Goal: Task Accomplishment & Management: Manage account settings

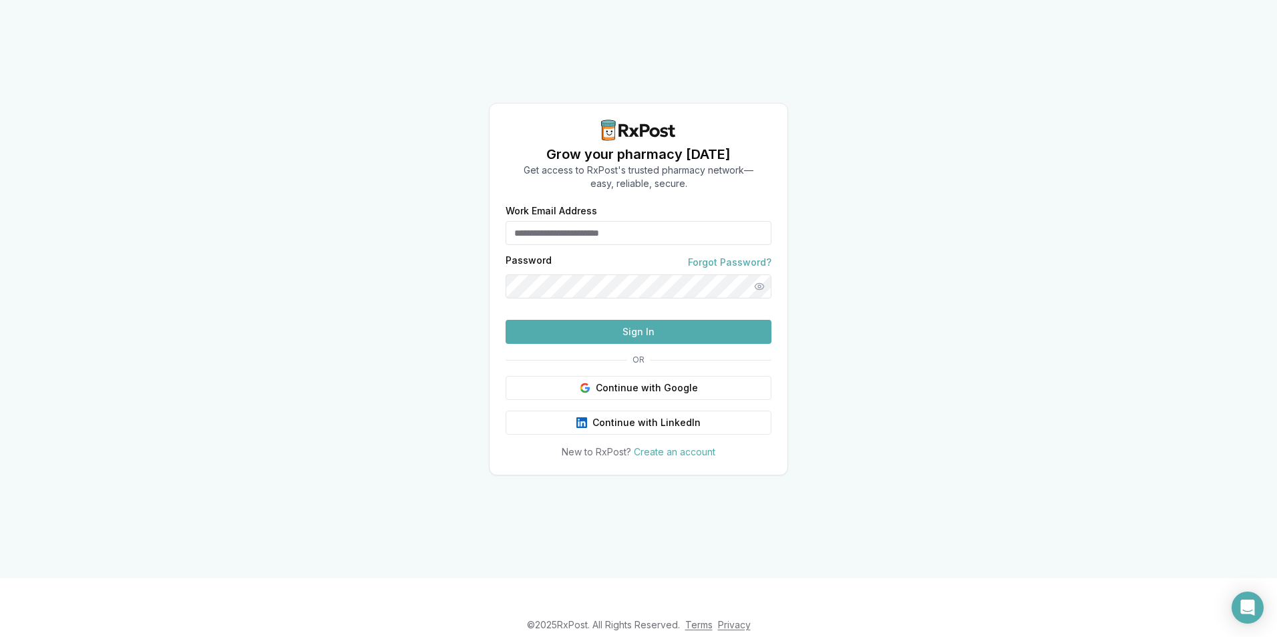
click at [641, 240] on form "Work Email Address Password Forgot Password? Sign In" at bounding box center [639, 275] width 266 height 138
click at [586, 221] on input "Work Email Address" at bounding box center [639, 233] width 266 height 24
type input "*"
type input "**********"
click at [659, 344] on button "Sign In" at bounding box center [639, 332] width 266 height 24
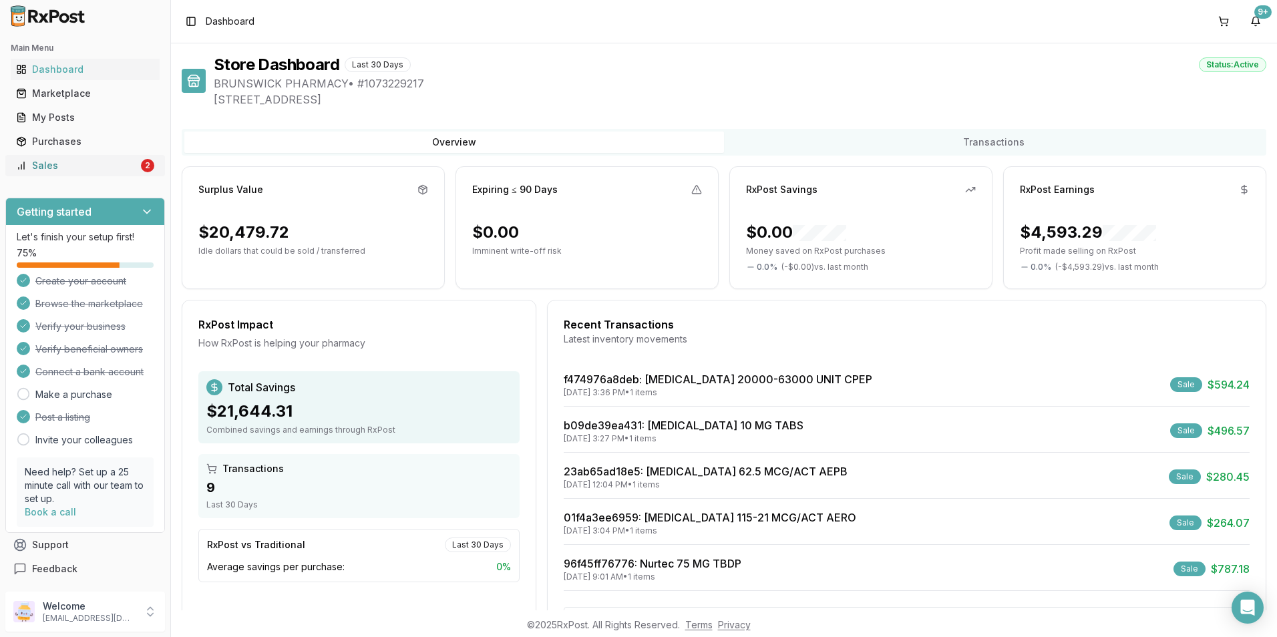
click at [60, 160] on div "Sales" at bounding box center [77, 165] width 122 height 13
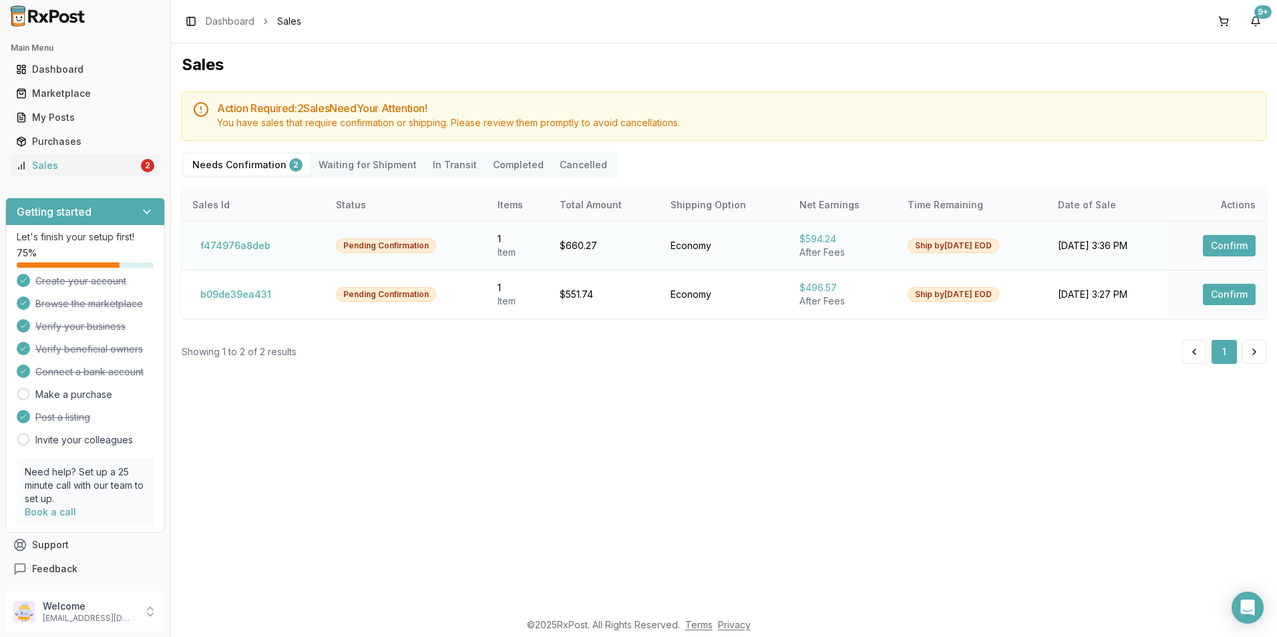
click at [1230, 242] on button "Confirm" at bounding box center [1229, 245] width 53 height 21
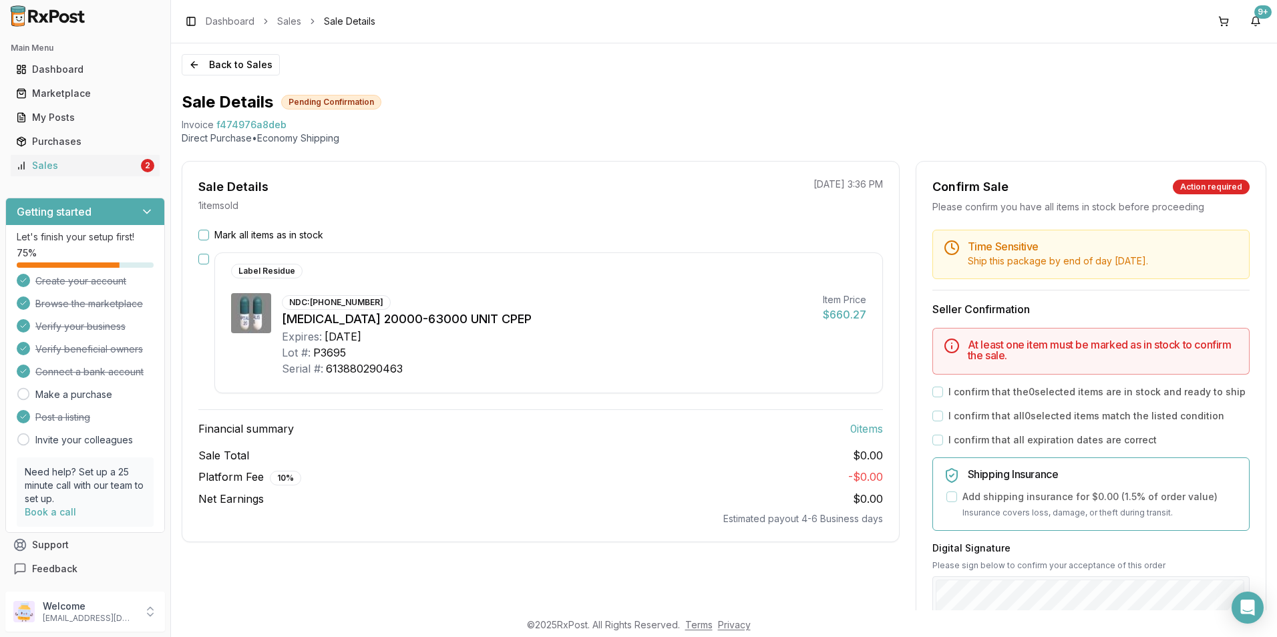
click at [208, 236] on button "Mark all items as in stock" at bounding box center [203, 235] width 11 height 11
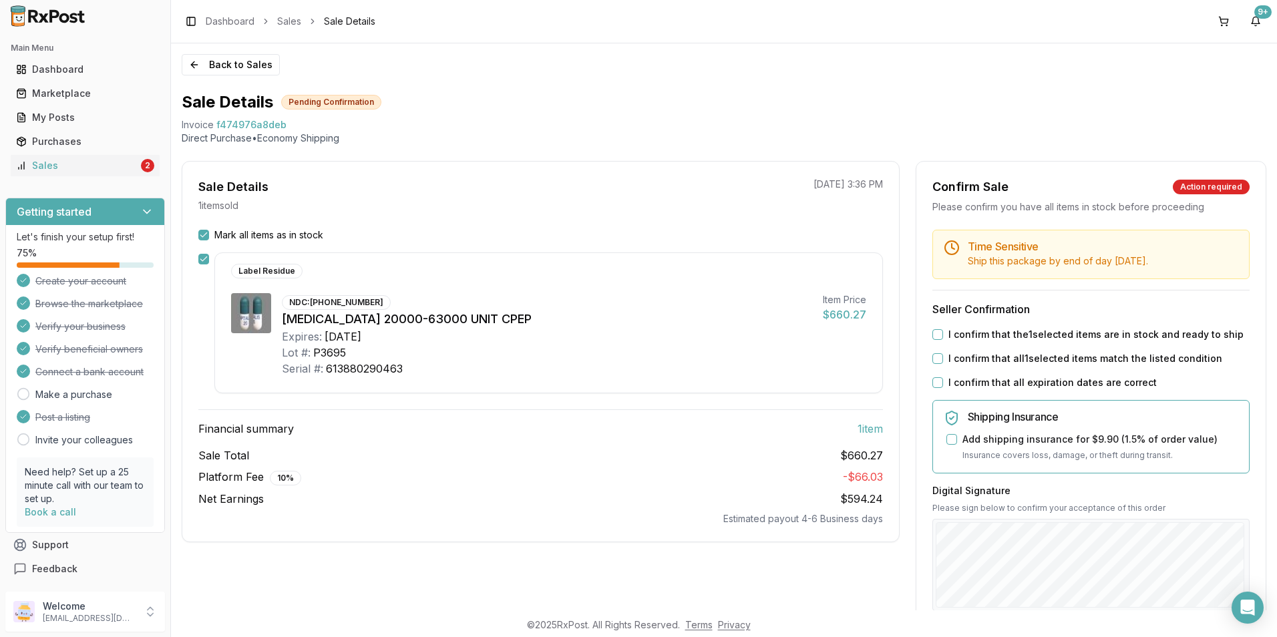
drag, startPoint x: 928, startPoint y: 334, endPoint x: 933, endPoint y: 340, distance: 8.0
click at [931, 337] on div "Time Sensitive Ship this package by end of day Tuesday, September 16th . Seller…" at bounding box center [1090, 512] width 349 height 564
click at [938, 341] on div "I confirm that the 1 selected items are in stock and ready to ship" at bounding box center [1090, 334] width 317 height 13
click at [935, 337] on button "I confirm that the 1 selected items are in stock and ready to ship" at bounding box center [937, 334] width 11 height 11
drag, startPoint x: 932, startPoint y: 356, endPoint x: 932, endPoint y: 369, distance: 12.7
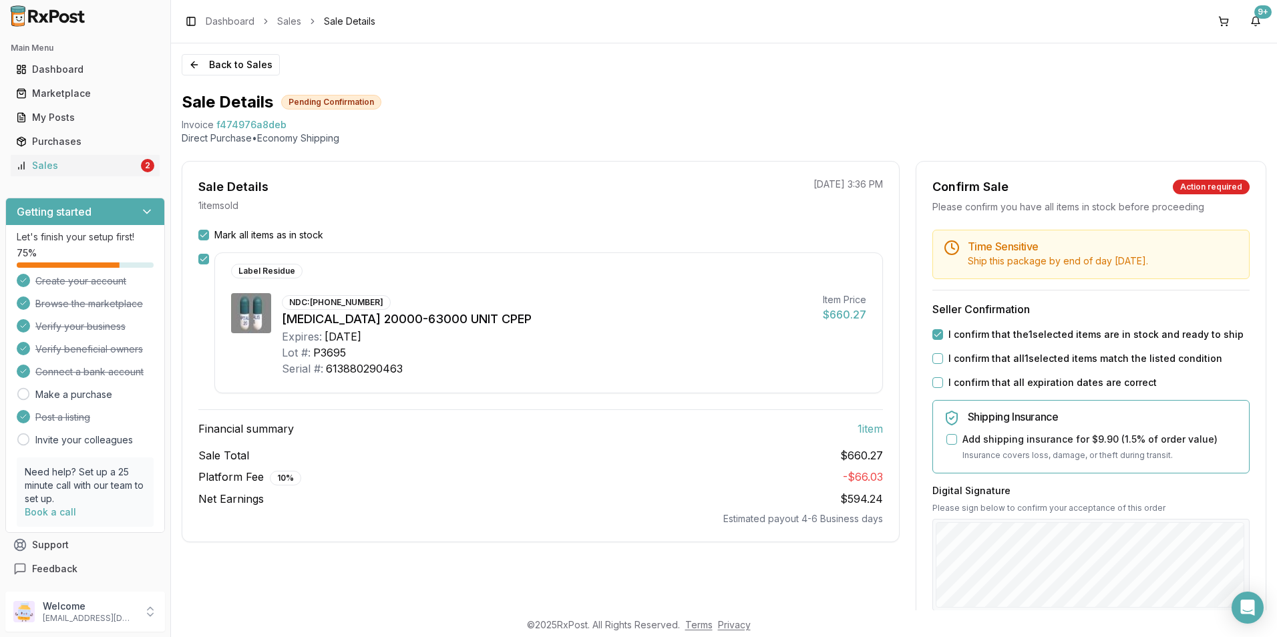
click at [932, 359] on button "I confirm that all 1 selected items match the listed condition" at bounding box center [937, 358] width 11 height 11
drag, startPoint x: 934, startPoint y: 382, endPoint x: 943, endPoint y: 394, distance: 14.8
click at [936, 385] on button "I confirm that all expiration dates are correct" at bounding box center [937, 382] width 11 height 11
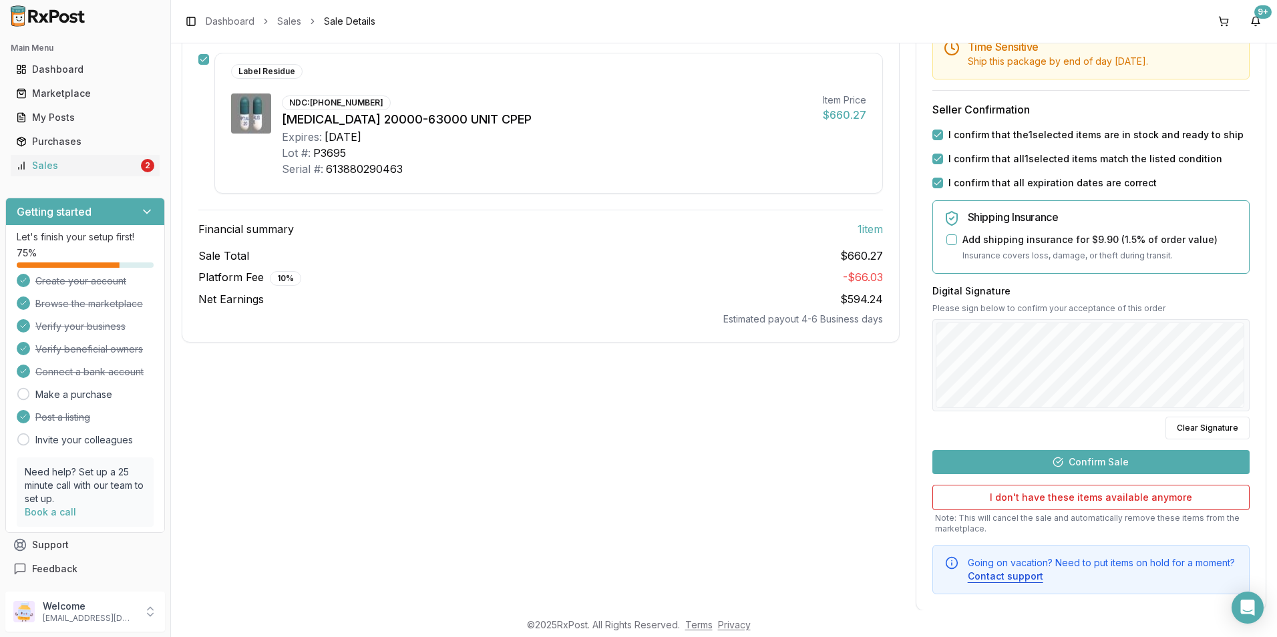
scroll to position [200, 0]
click at [1020, 462] on button "Confirm Sale" at bounding box center [1090, 462] width 317 height 24
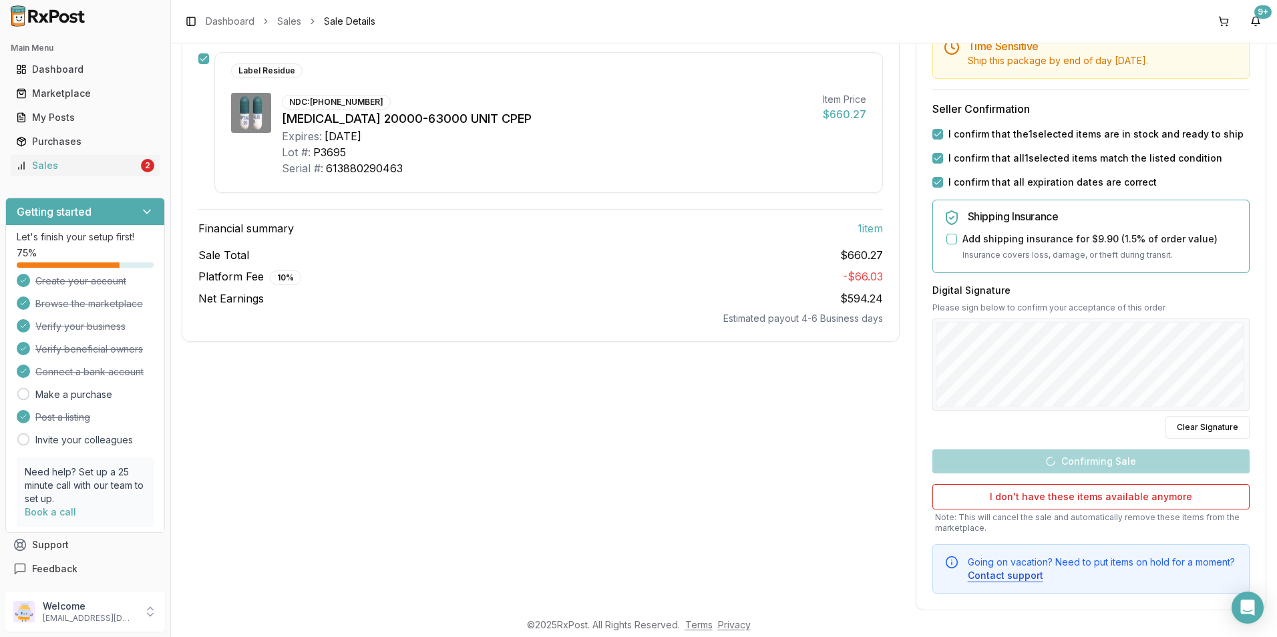
scroll to position [0, 0]
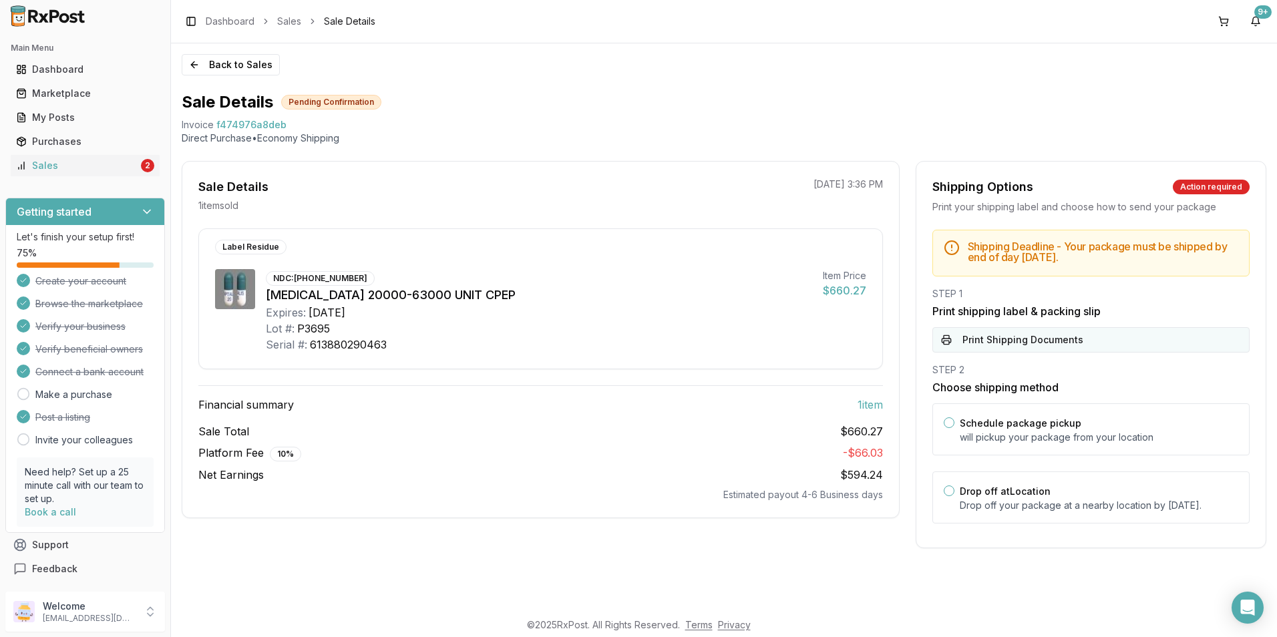
click at [1019, 339] on button "Print Shipping Documents" at bounding box center [1090, 339] width 317 height 25
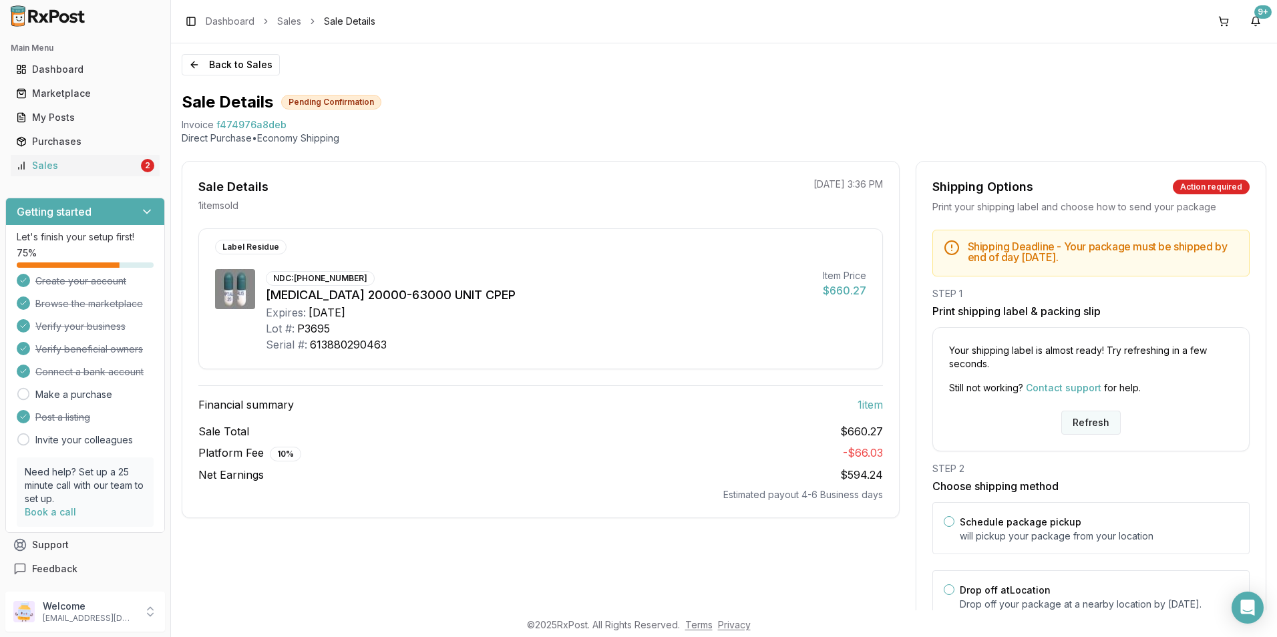
click at [1086, 429] on button "Refresh" at bounding box center [1090, 423] width 59 height 24
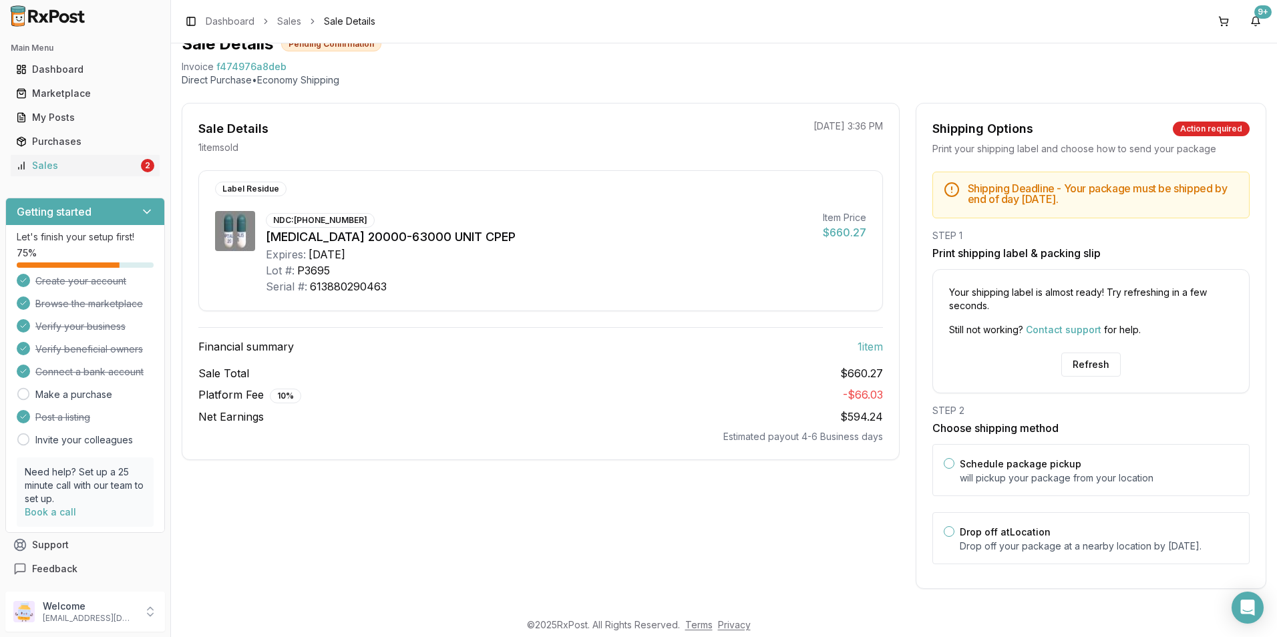
scroll to position [71, 0]
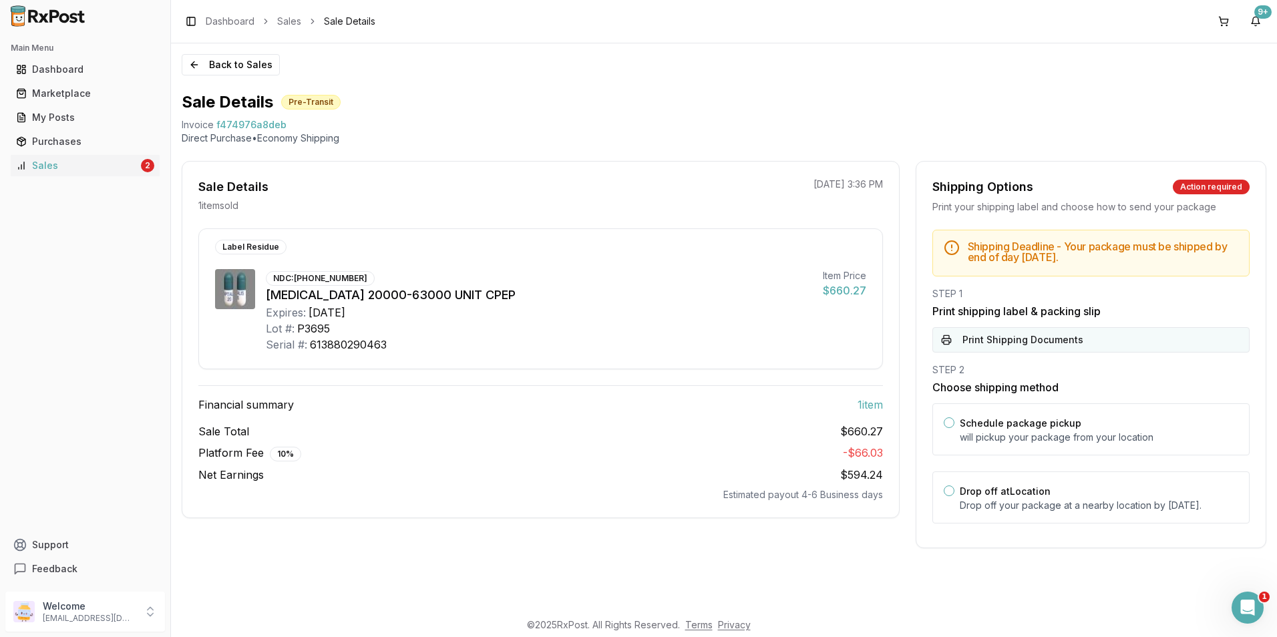
click at [1007, 346] on button "Print Shipping Documents" at bounding box center [1090, 339] width 317 height 25
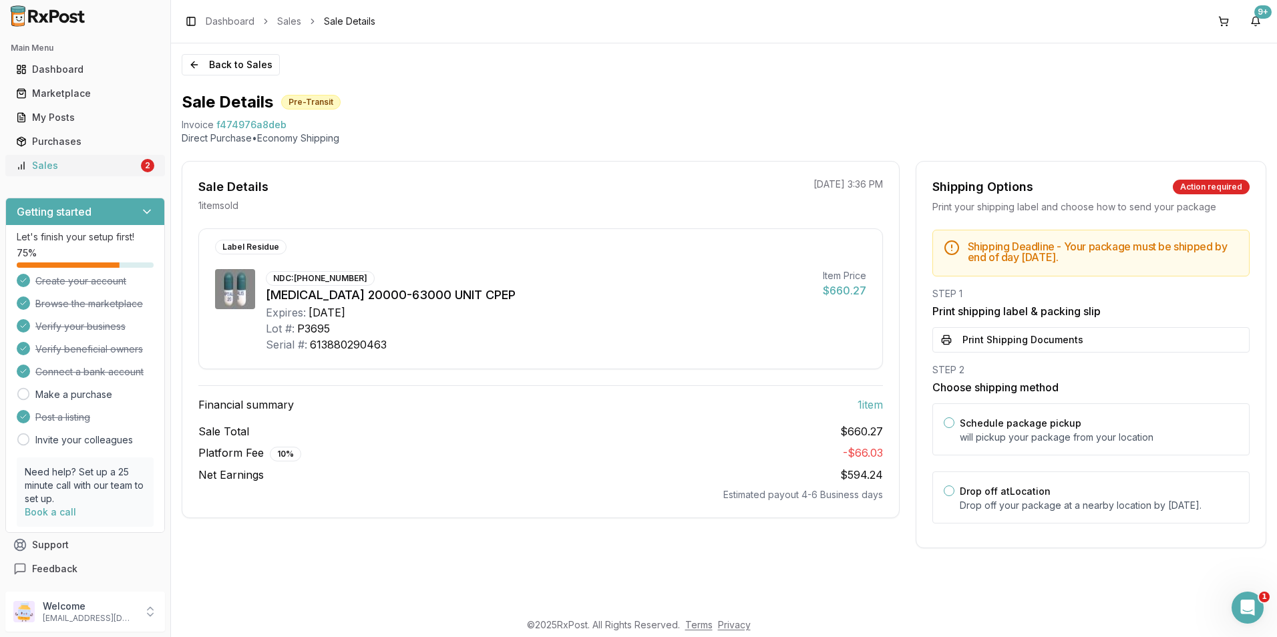
click at [54, 164] on div "Sales" at bounding box center [77, 165] width 122 height 13
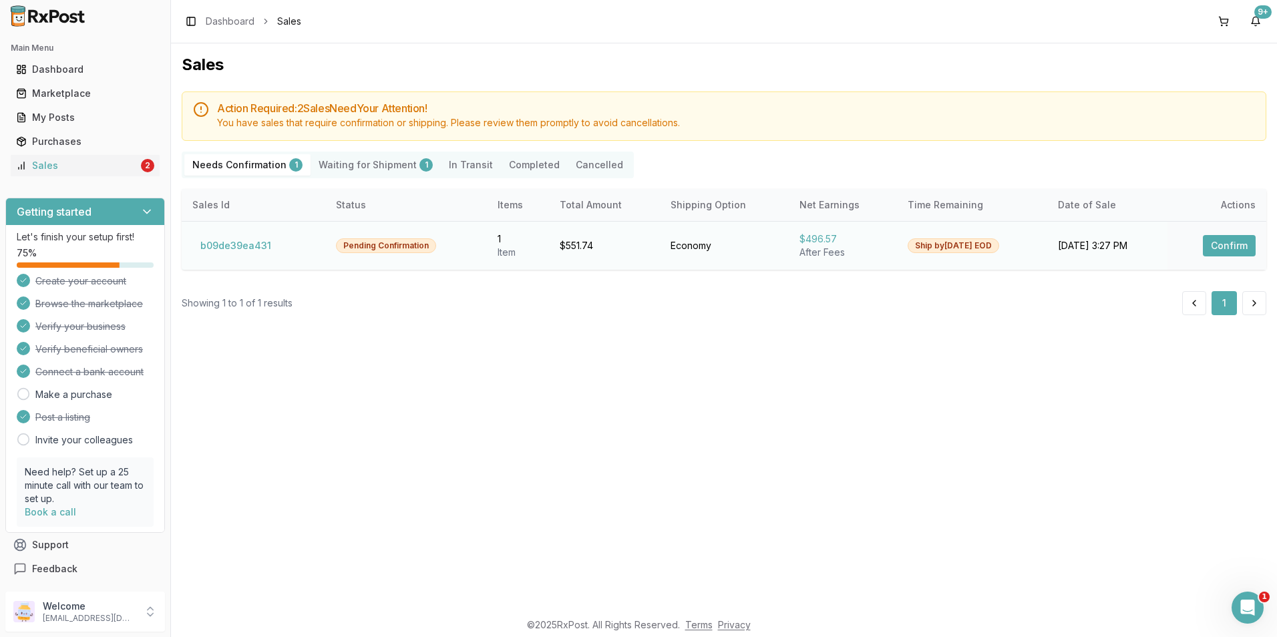
click at [1254, 240] on button "Confirm" at bounding box center [1229, 245] width 53 height 21
click at [1238, 245] on button "Confirm" at bounding box center [1229, 245] width 53 height 21
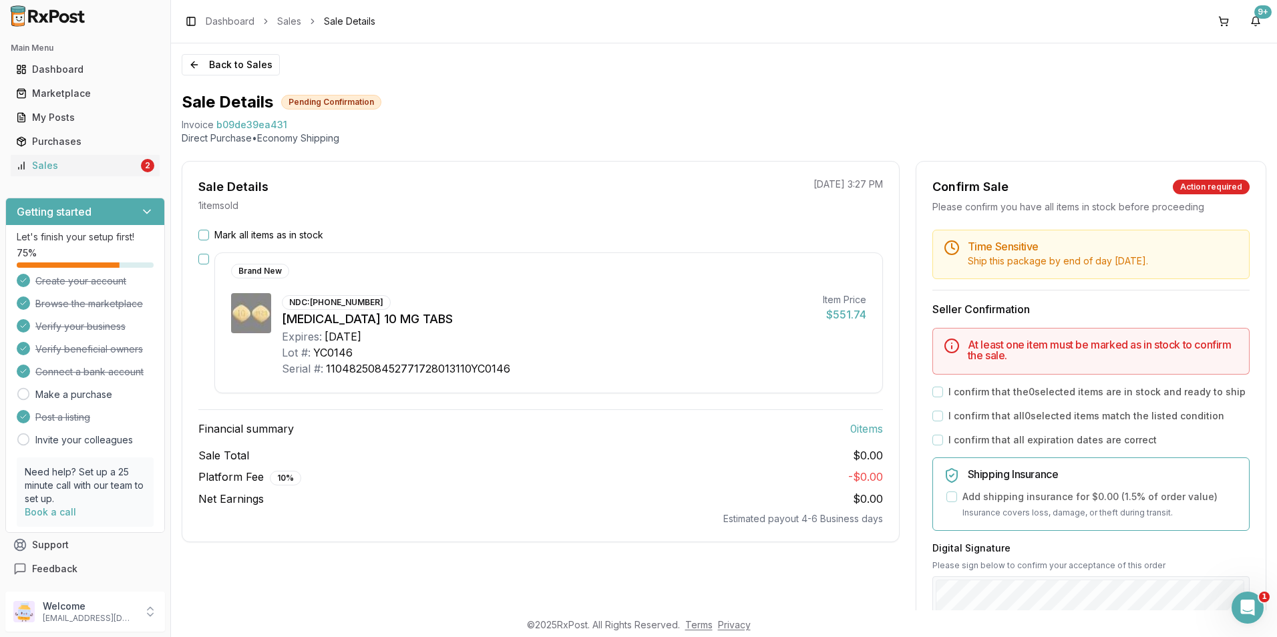
click at [204, 258] on button "button" at bounding box center [203, 259] width 11 height 11
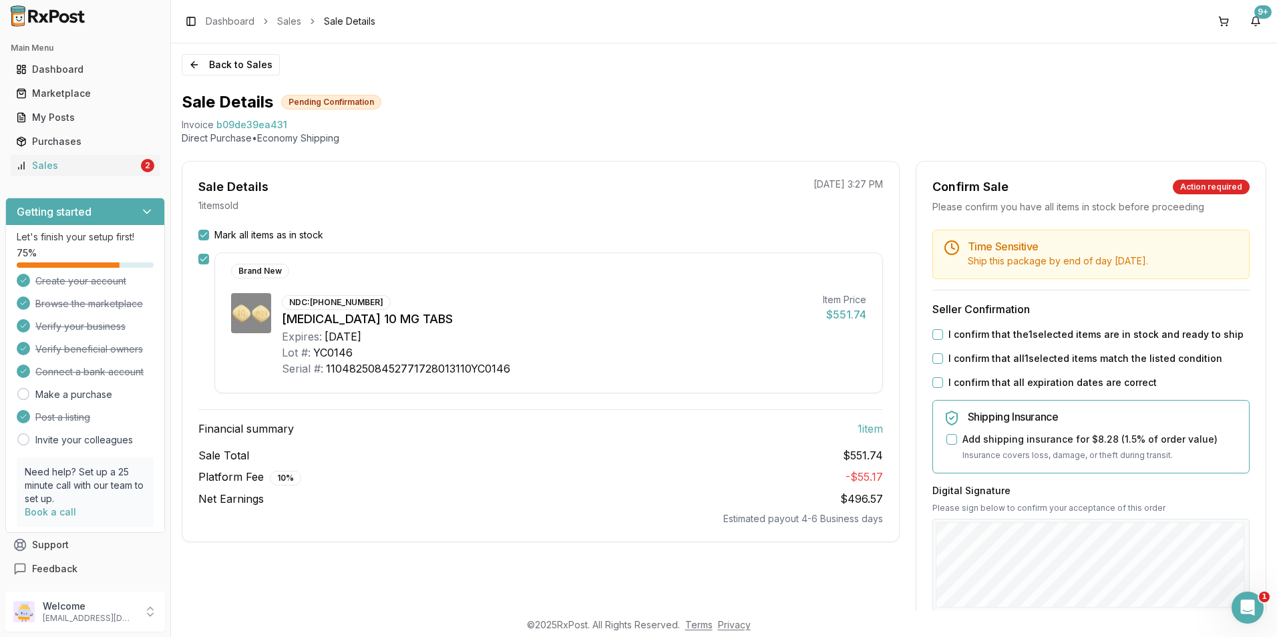
click at [936, 333] on button "I confirm that the 1 selected items are in stock and ready to ship" at bounding box center [937, 334] width 11 height 11
click at [933, 353] on button "I confirm that all 1 selected items match the listed condition" at bounding box center [937, 358] width 11 height 11
drag, startPoint x: 937, startPoint y: 385, endPoint x: 938, endPoint y: 401, distance: 16.0
click at [937, 385] on button "I confirm that all expiration dates are correct" at bounding box center [937, 382] width 11 height 11
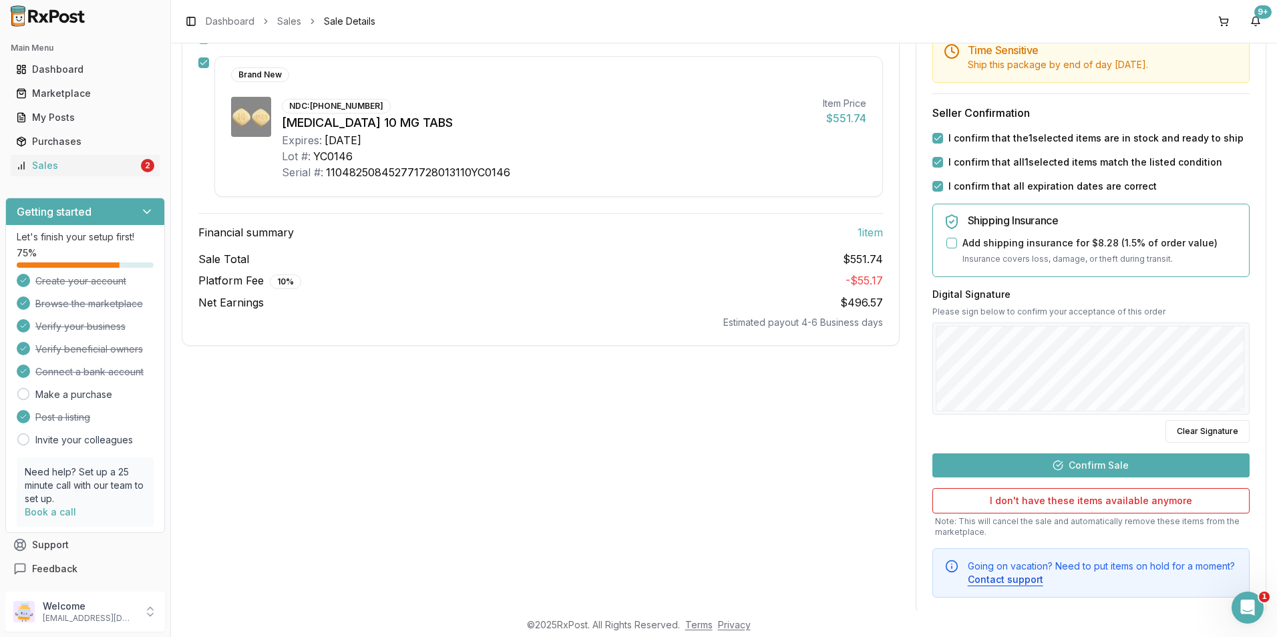
scroll to position [222, 0]
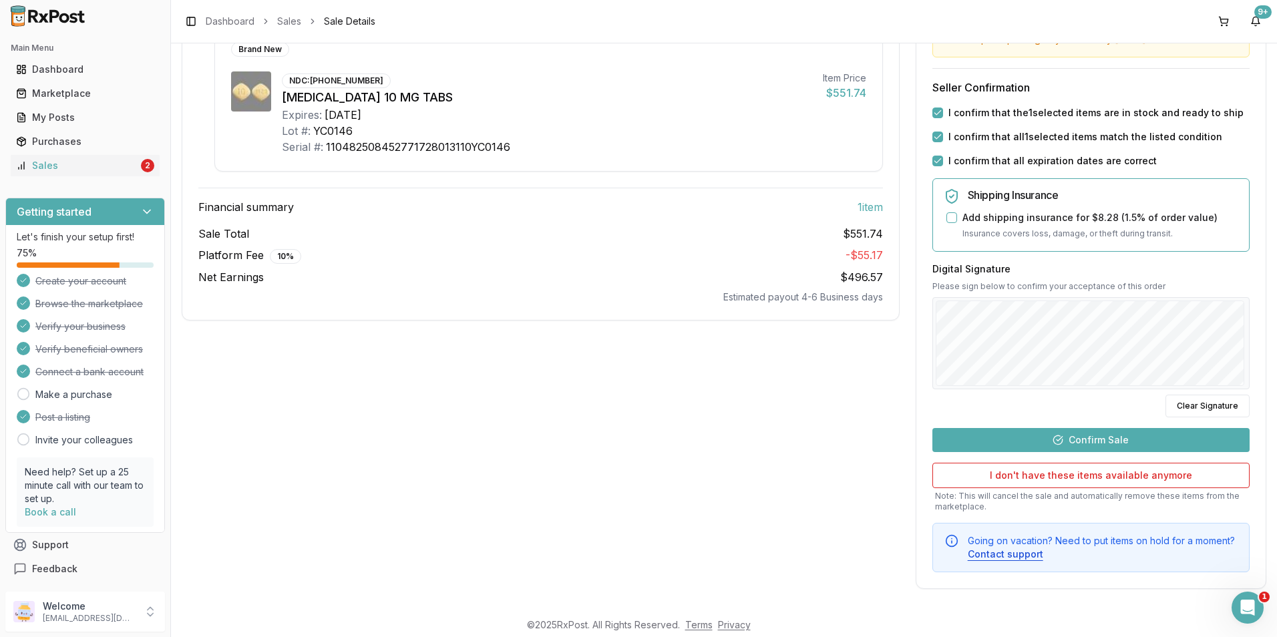
click at [988, 439] on button "Confirm Sale" at bounding box center [1090, 440] width 317 height 24
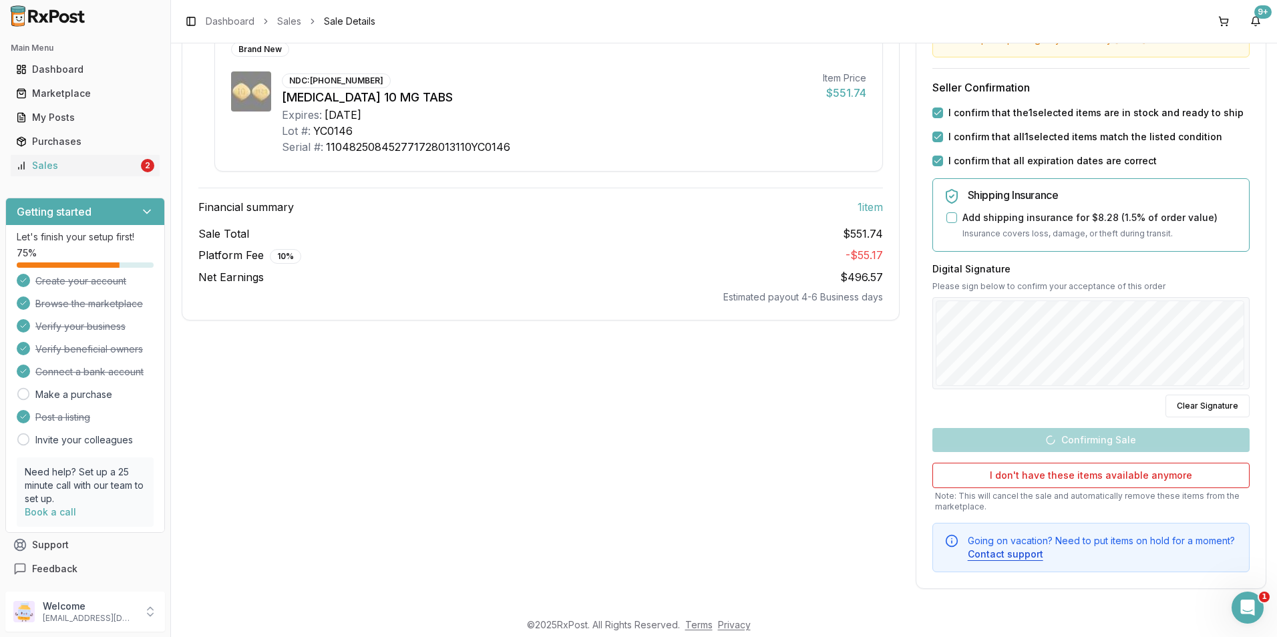
scroll to position [0, 0]
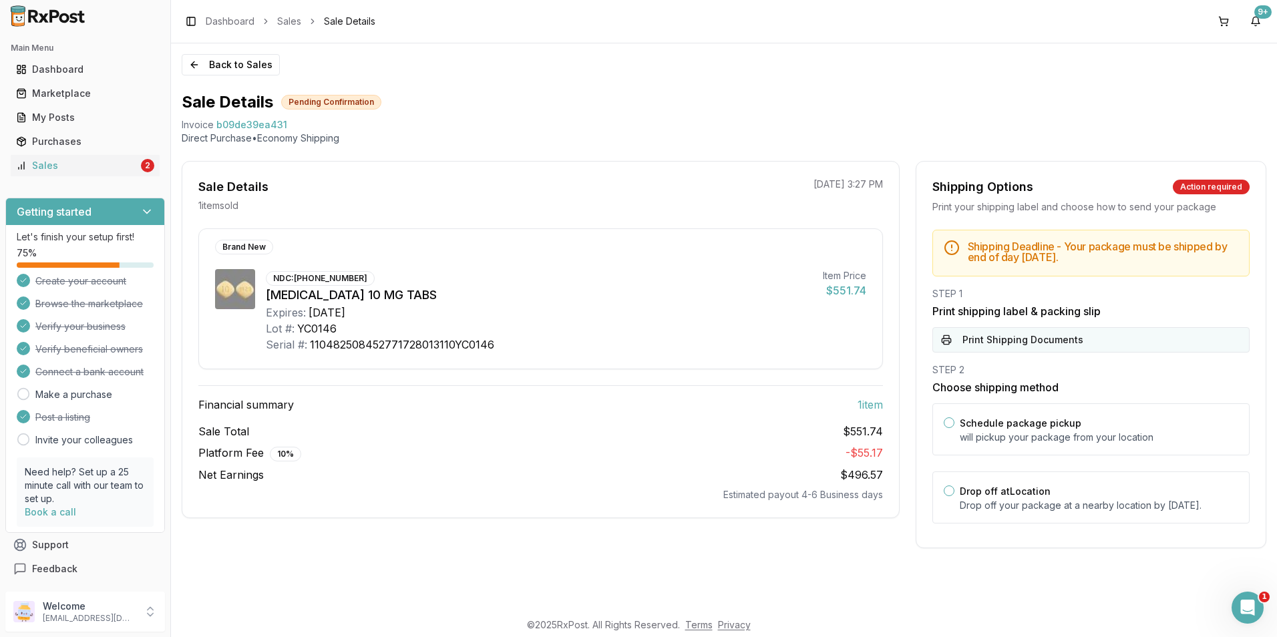
click at [981, 345] on button "Print Shipping Documents" at bounding box center [1090, 339] width 317 height 25
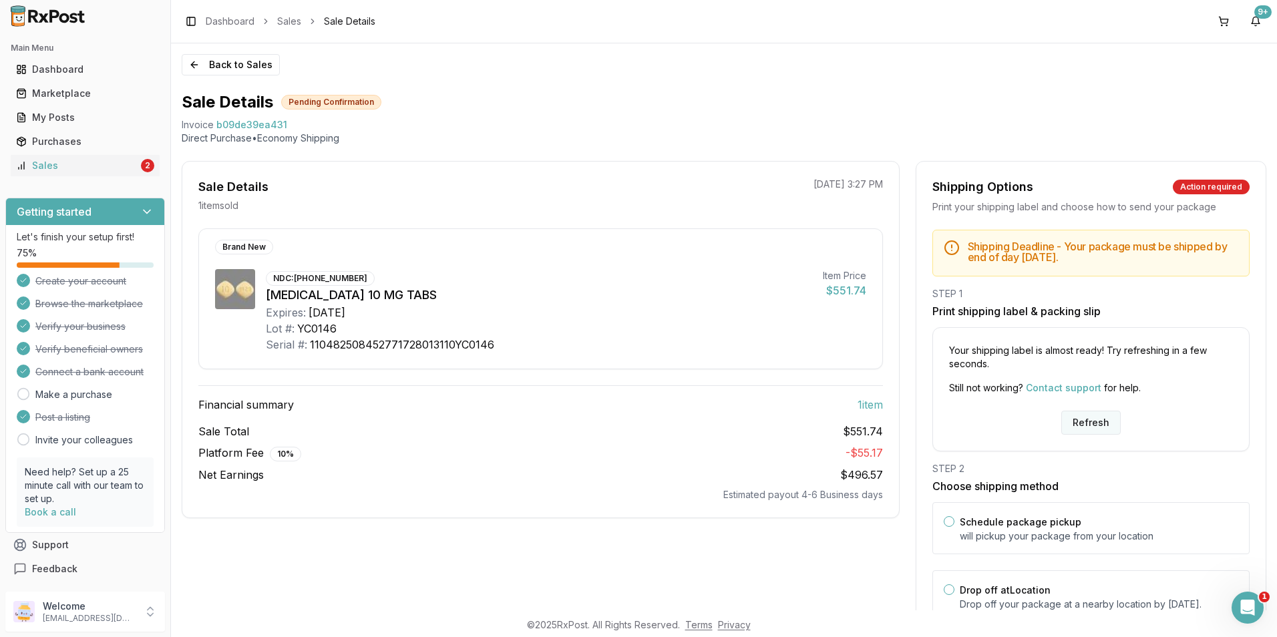
click at [1084, 423] on button "Refresh" at bounding box center [1090, 423] width 59 height 24
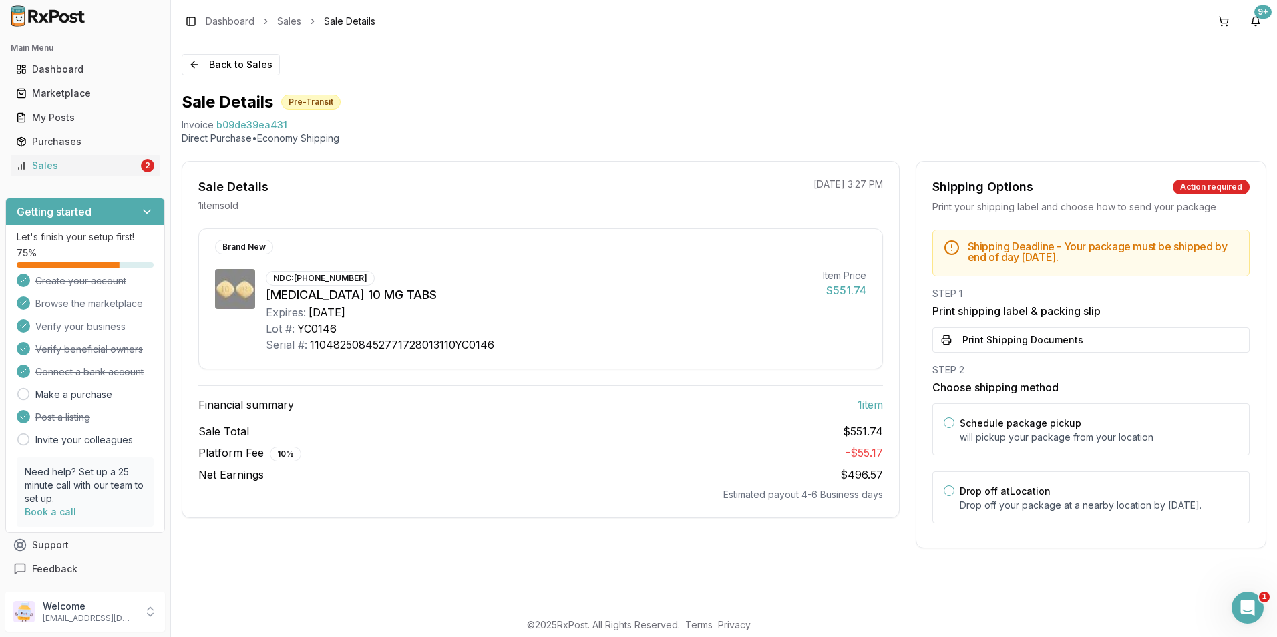
click at [1003, 338] on button "Print Shipping Documents" at bounding box center [1090, 339] width 317 height 25
click at [45, 167] on div "Sales" at bounding box center [77, 165] width 122 height 13
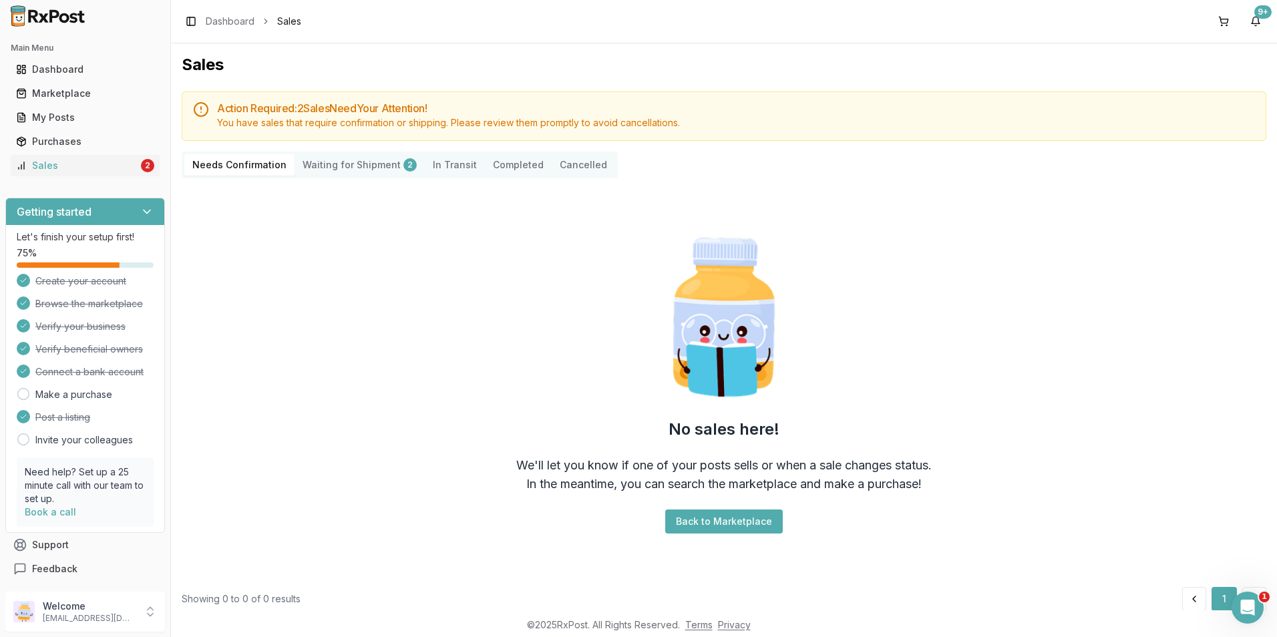
drag, startPoint x: 355, startPoint y: 170, endPoint x: 361, endPoint y: 181, distance: 12.8
click at [355, 170] on Shipment "Waiting for Shipment 2" at bounding box center [360, 164] width 130 height 21
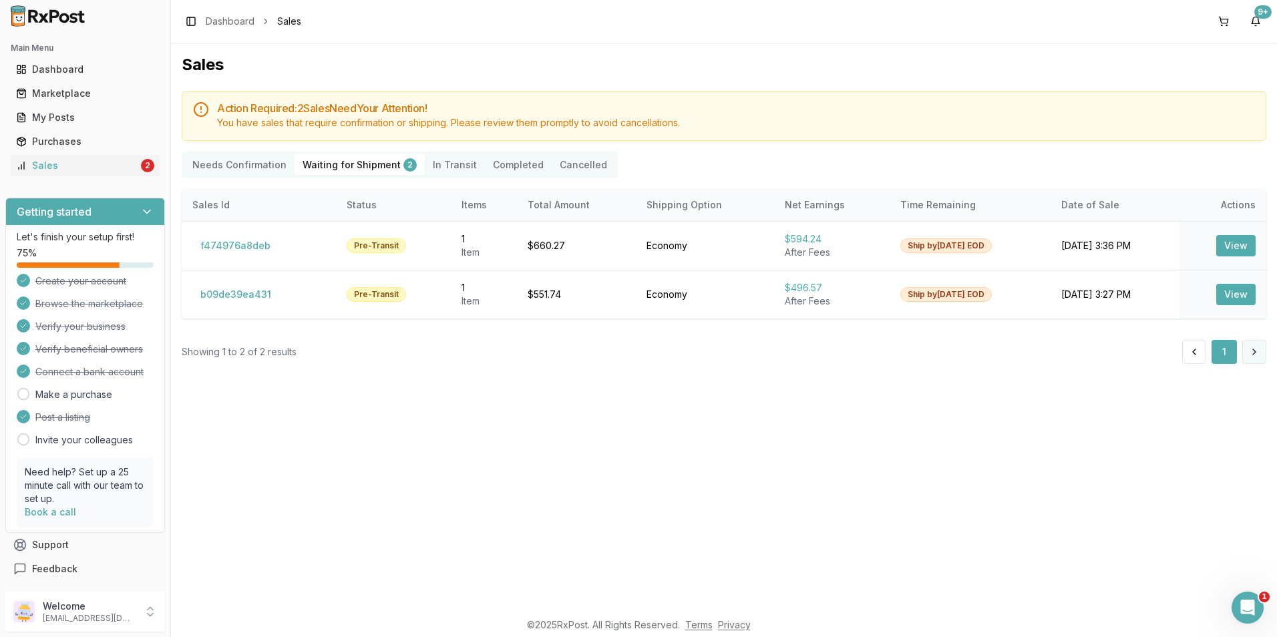
click at [1262, 353] on button at bounding box center [1254, 352] width 24 height 24
click at [58, 67] on div "Dashboard" at bounding box center [85, 69] width 138 height 13
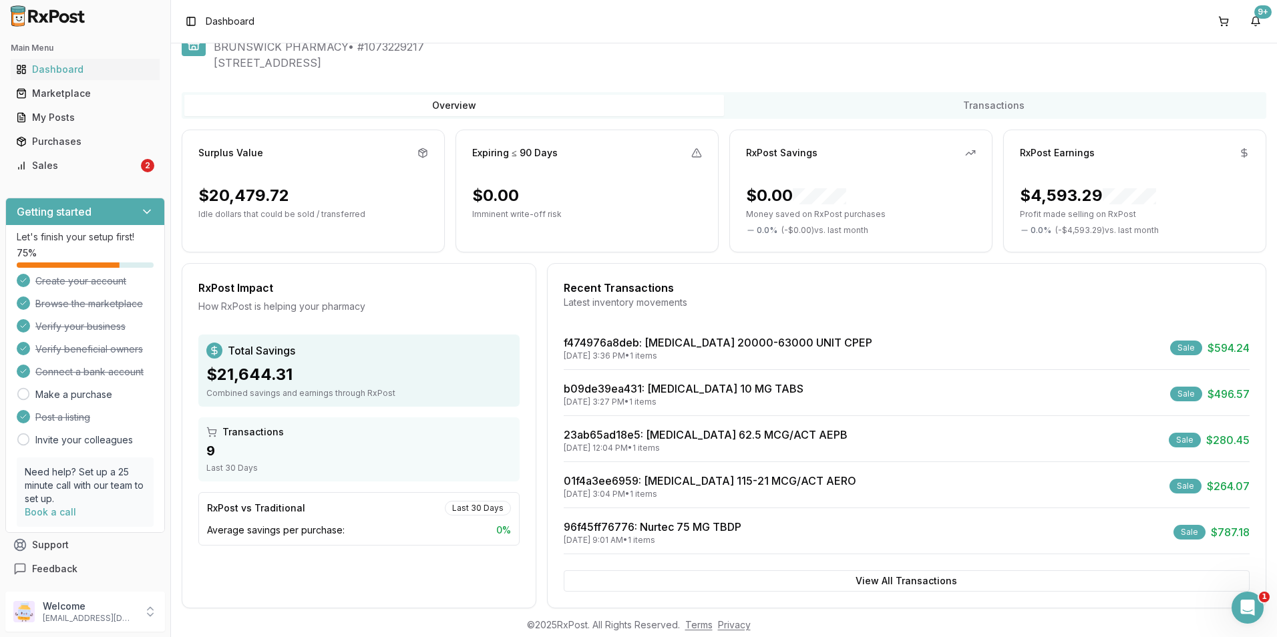
scroll to position [56, 0]
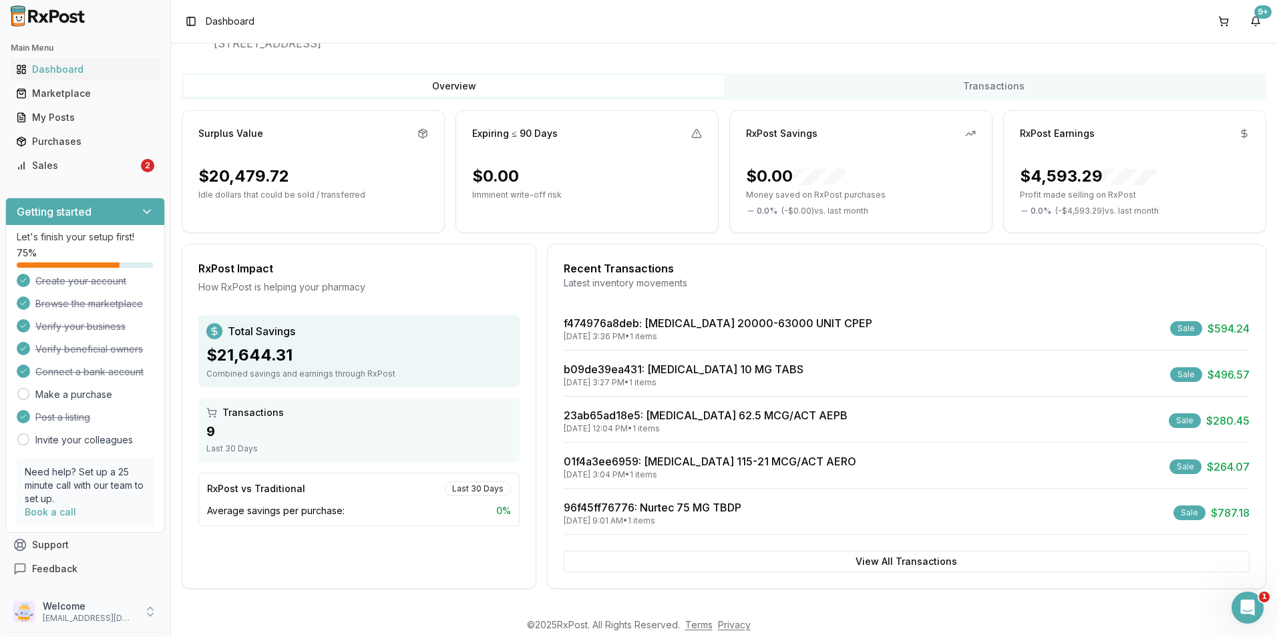
click at [87, 621] on p "[EMAIL_ADDRESS][DOMAIN_NAME]" at bounding box center [89, 618] width 93 height 11
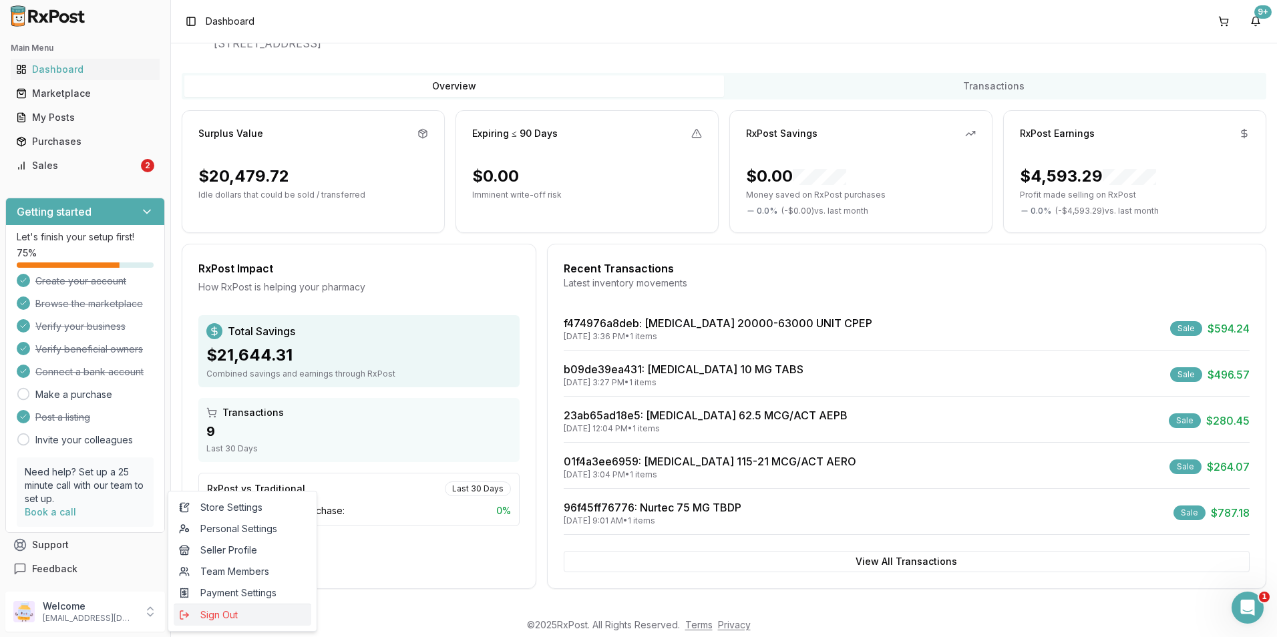
click at [219, 625] on button "Sign Out" at bounding box center [243, 615] width 138 height 22
